Goal: Information Seeking & Learning: Learn about a topic

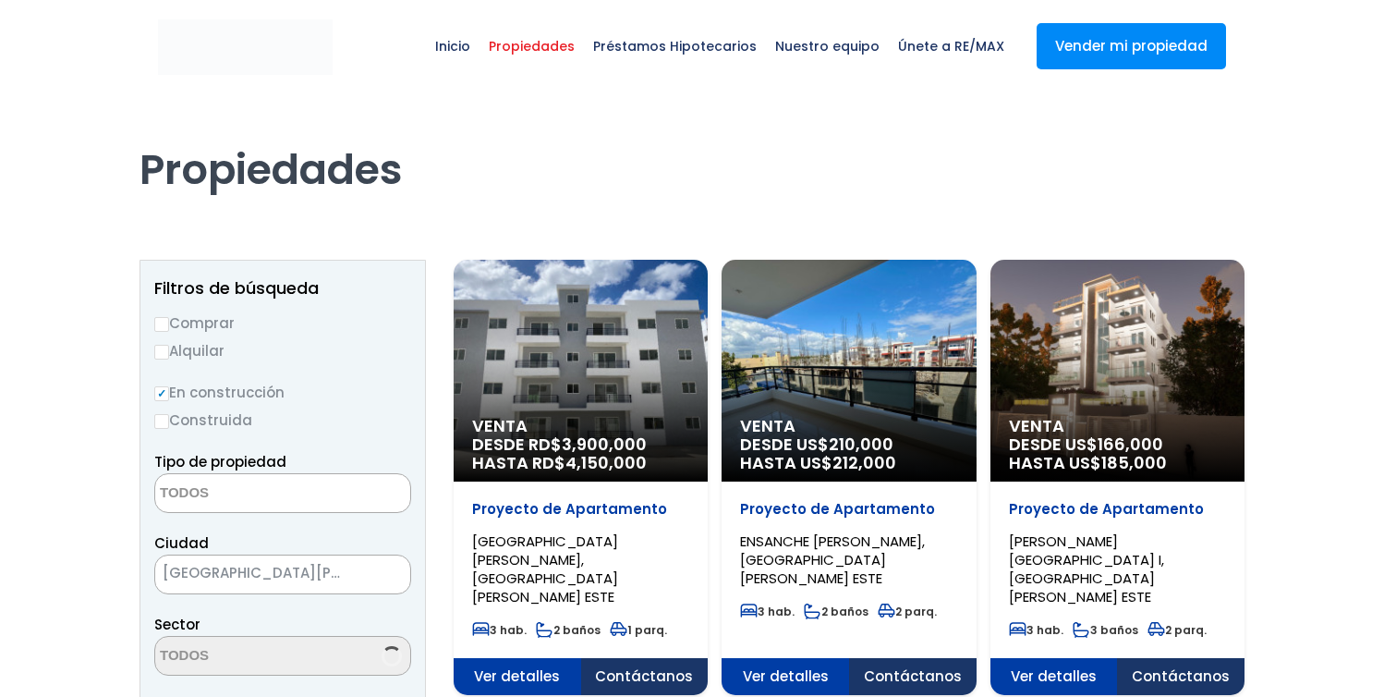
select select
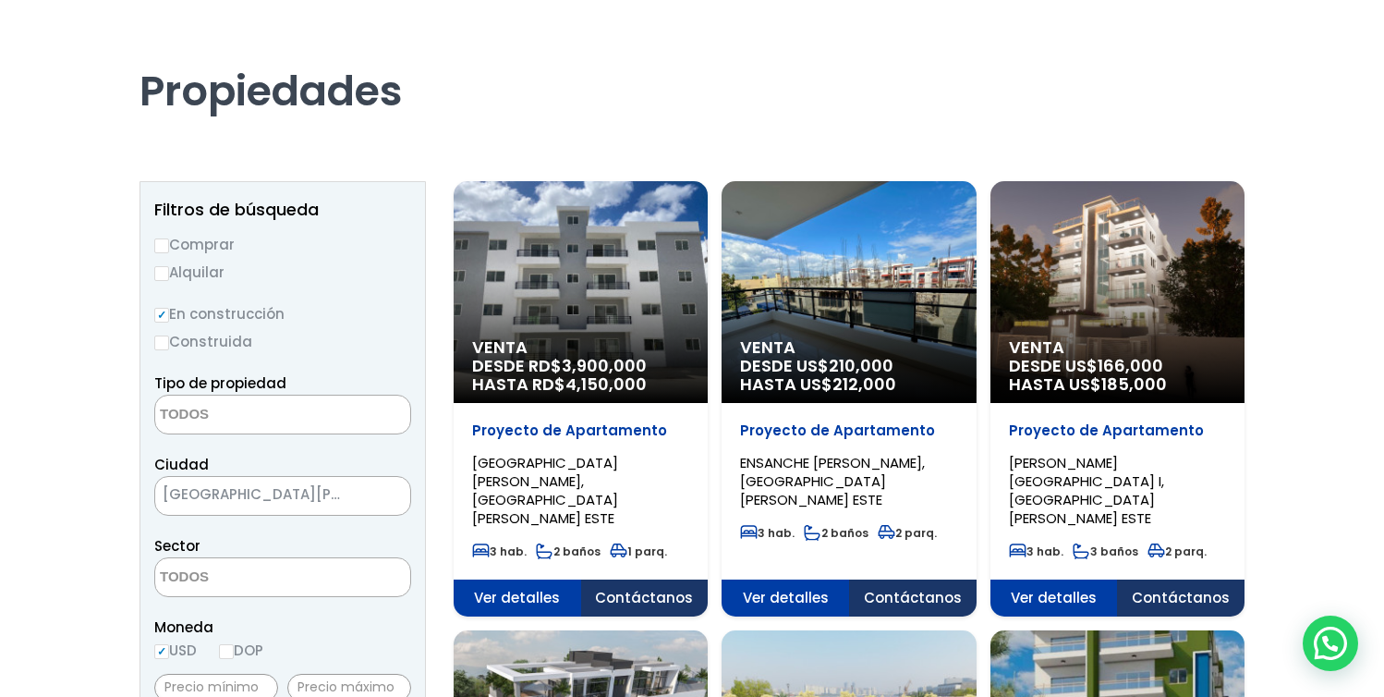
scroll to position [90, 0]
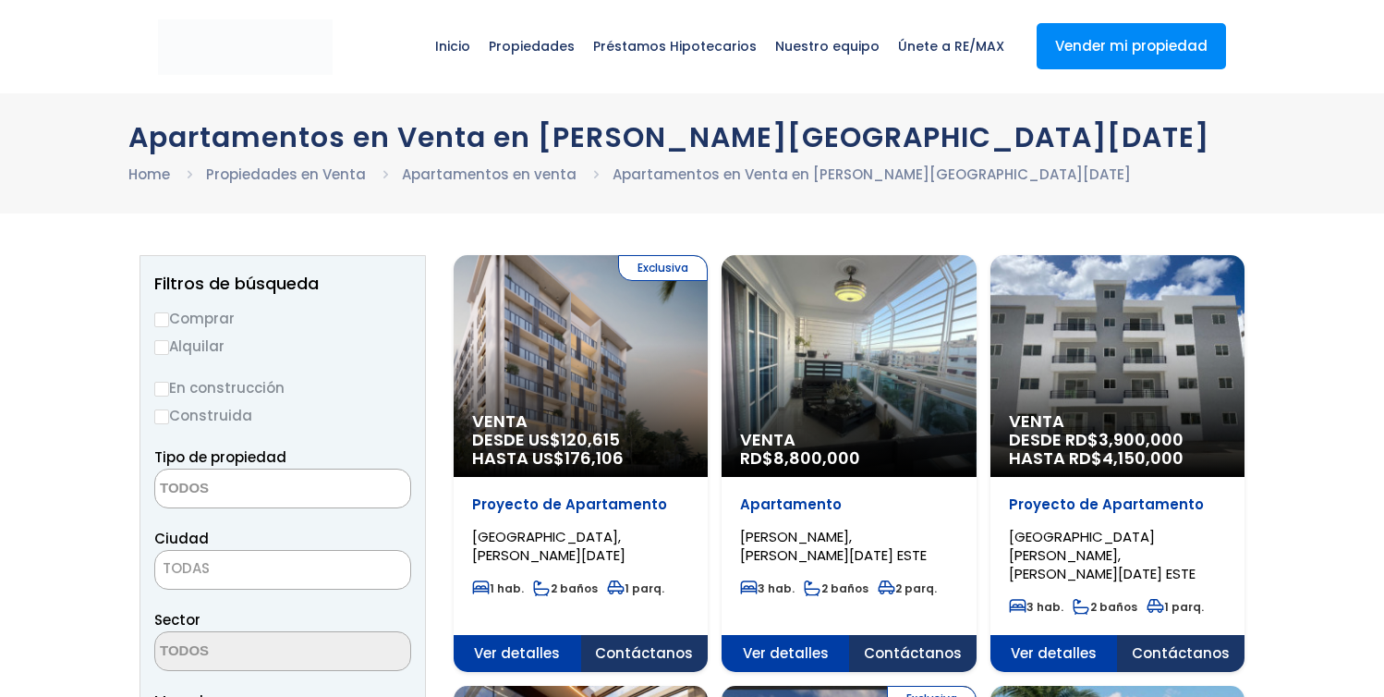
select select
